Goal: Task Accomplishment & Management: Manage account settings

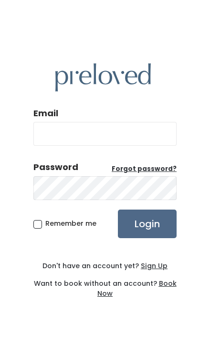
click at [137, 145] on input "Email" at bounding box center [104, 134] width 143 height 24
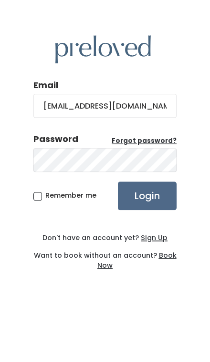
type input "saragalher@gmail.com"
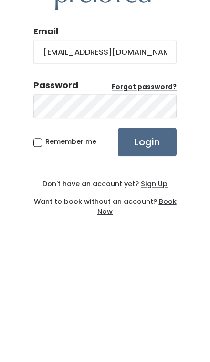
click at [45, 219] on span "Remember me" at bounding box center [70, 224] width 51 height 10
click at [45, 219] on input "Remember me" at bounding box center [48, 222] width 6 height 6
checkbox input "true"
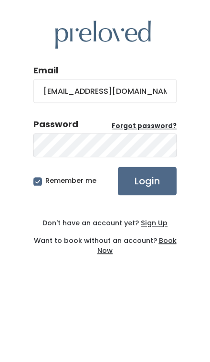
click at [154, 210] on input "Login" at bounding box center [147, 224] width 59 height 29
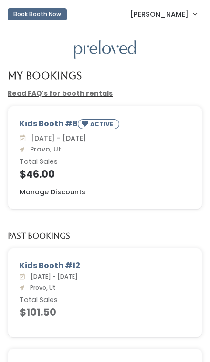
click at [75, 195] on u "Manage Discounts" at bounding box center [53, 192] width 66 height 10
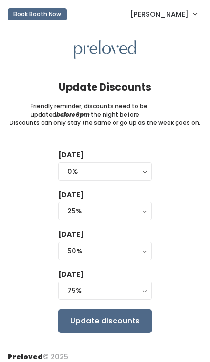
click at [142, 207] on button "25%" at bounding box center [104, 211] width 93 height 18
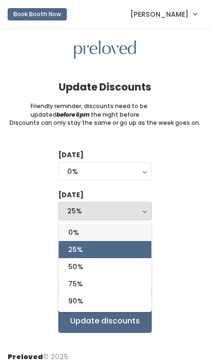
click at [124, 227] on link "0%" at bounding box center [105, 232] width 92 height 17
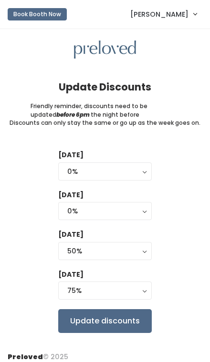
click at [143, 205] on button "0%" at bounding box center [104, 211] width 93 height 18
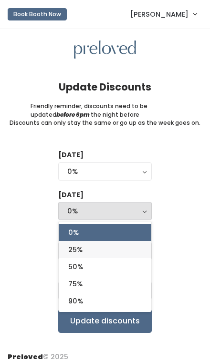
click at [124, 241] on link "25%" at bounding box center [105, 249] width 92 height 17
select select "25%"
